Goal: Transaction & Acquisition: Purchase product/service

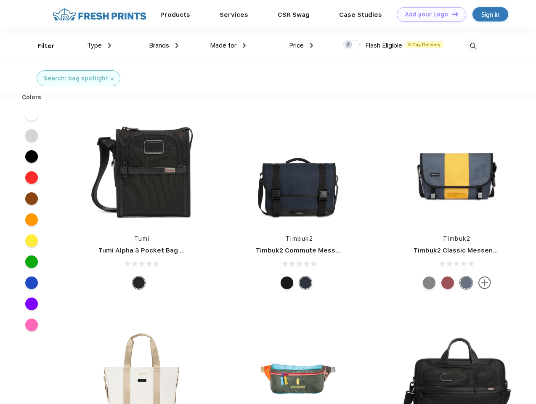
scroll to position [0, 0]
click at [429, 14] on link "Add your Logo Design Tool" at bounding box center [431, 14] width 69 height 15
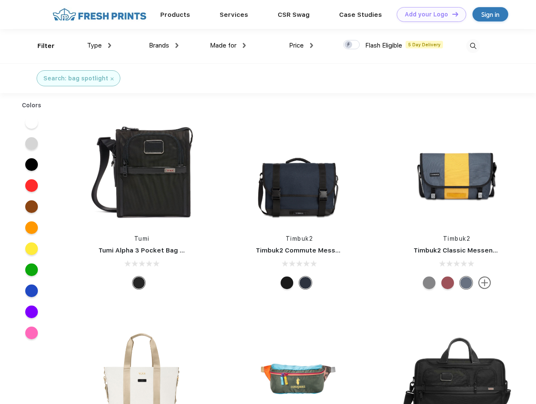
click at [0, 0] on div "Design Tool" at bounding box center [0, 0] width 0 height 0
click at [452, 14] on link "Add your Logo Design Tool" at bounding box center [431, 14] width 69 height 15
click at [40, 46] on div "Filter" at bounding box center [45, 46] width 17 height 10
click at [99, 45] on span "Type" at bounding box center [94, 46] width 15 height 8
click at [164, 45] on span "Brands" at bounding box center [159, 46] width 20 height 8
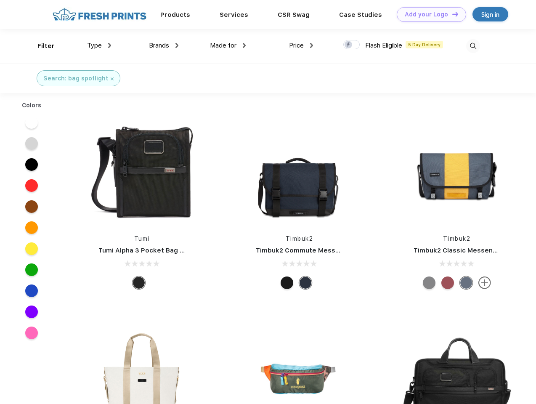
click at [228, 45] on span "Made for" at bounding box center [223, 46] width 27 height 8
click at [301, 45] on span "Price" at bounding box center [296, 46] width 15 height 8
click at [352, 45] on div at bounding box center [351, 44] width 16 height 9
click at [349, 45] on input "checkbox" at bounding box center [345, 42] width 5 height 5
click at [473, 46] on img at bounding box center [473, 46] width 14 height 14
